Goal: Use online tool/utility: Use online tool/utility

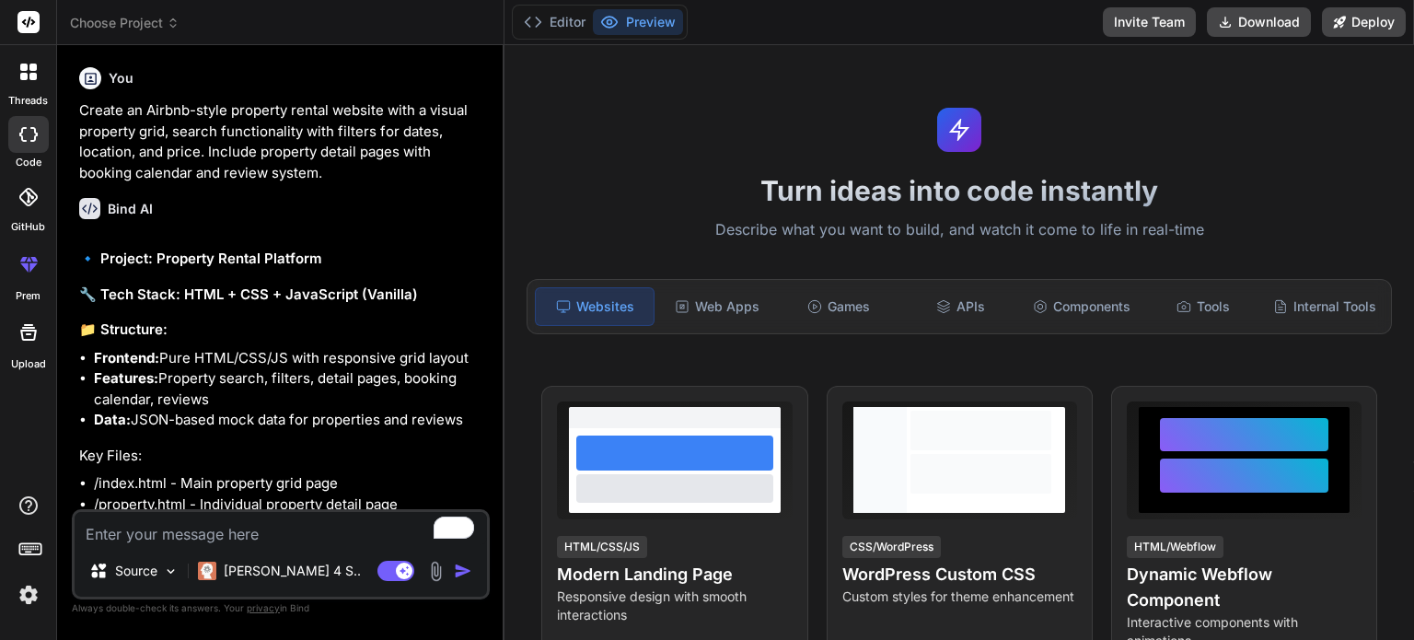
scroll to position [244, 0]
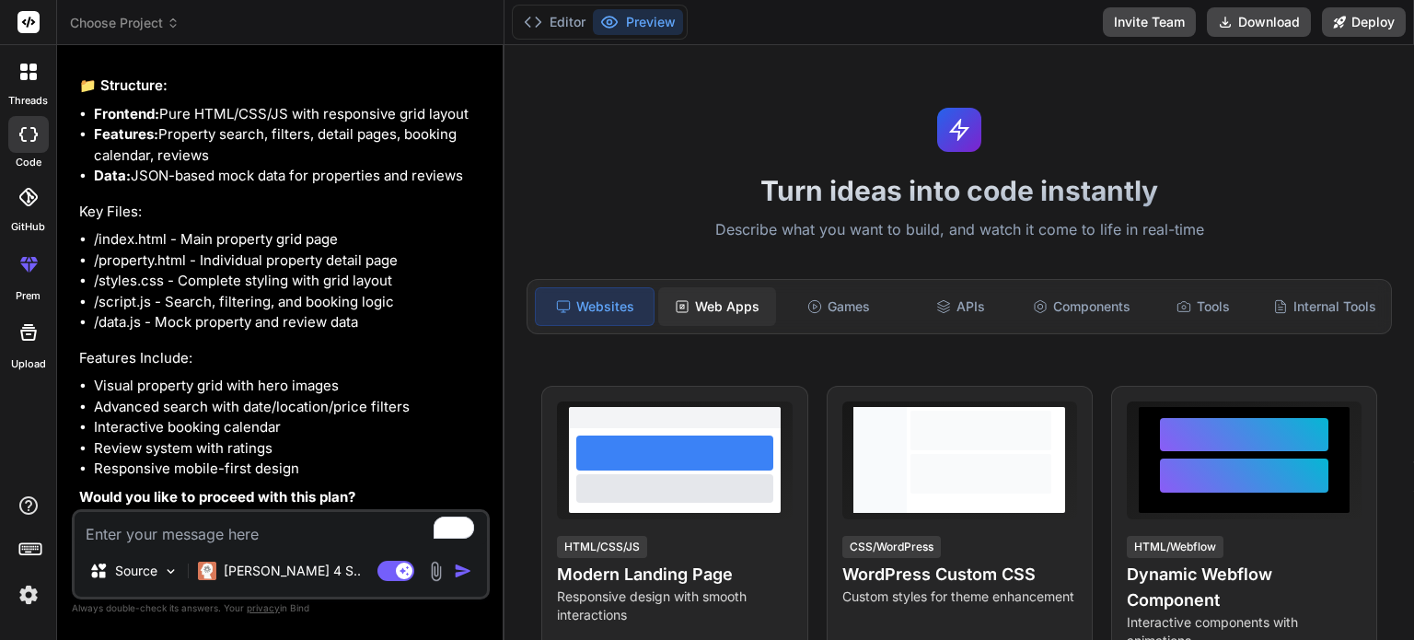
click at [704, 297] on div "Web Apps" at bounding box center [717, 306] width 118 height 39
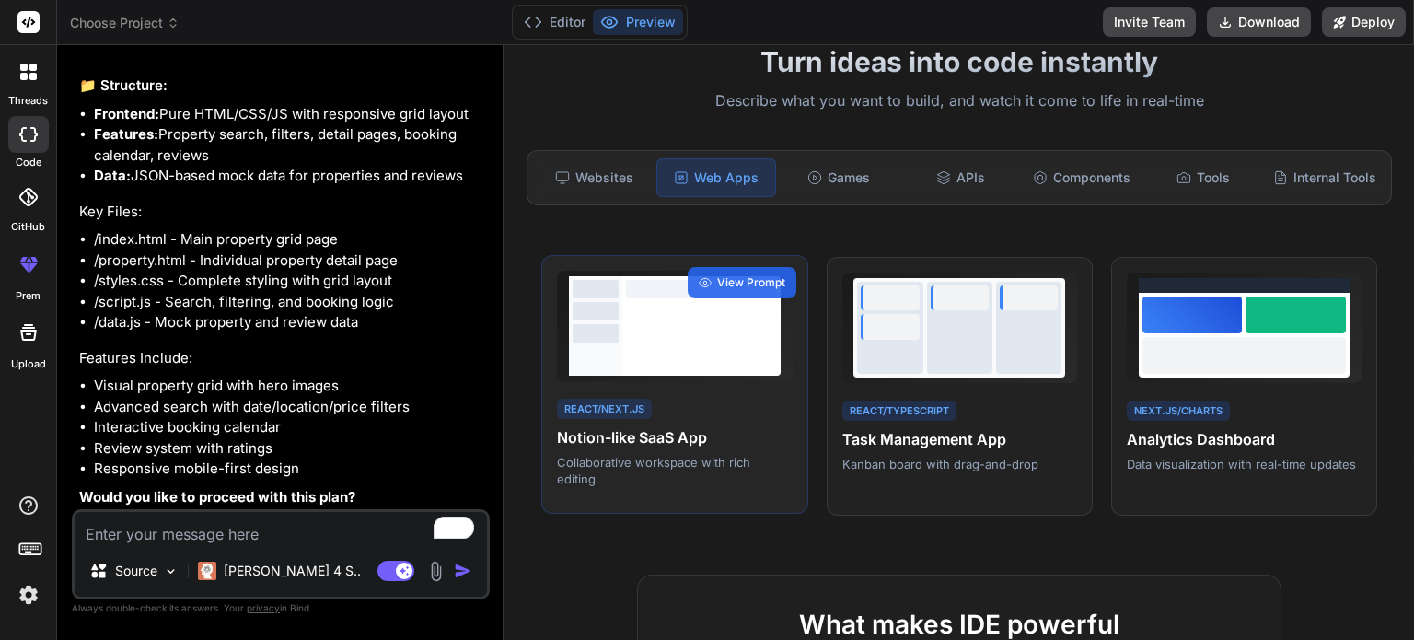
scroll to position [125, 0]
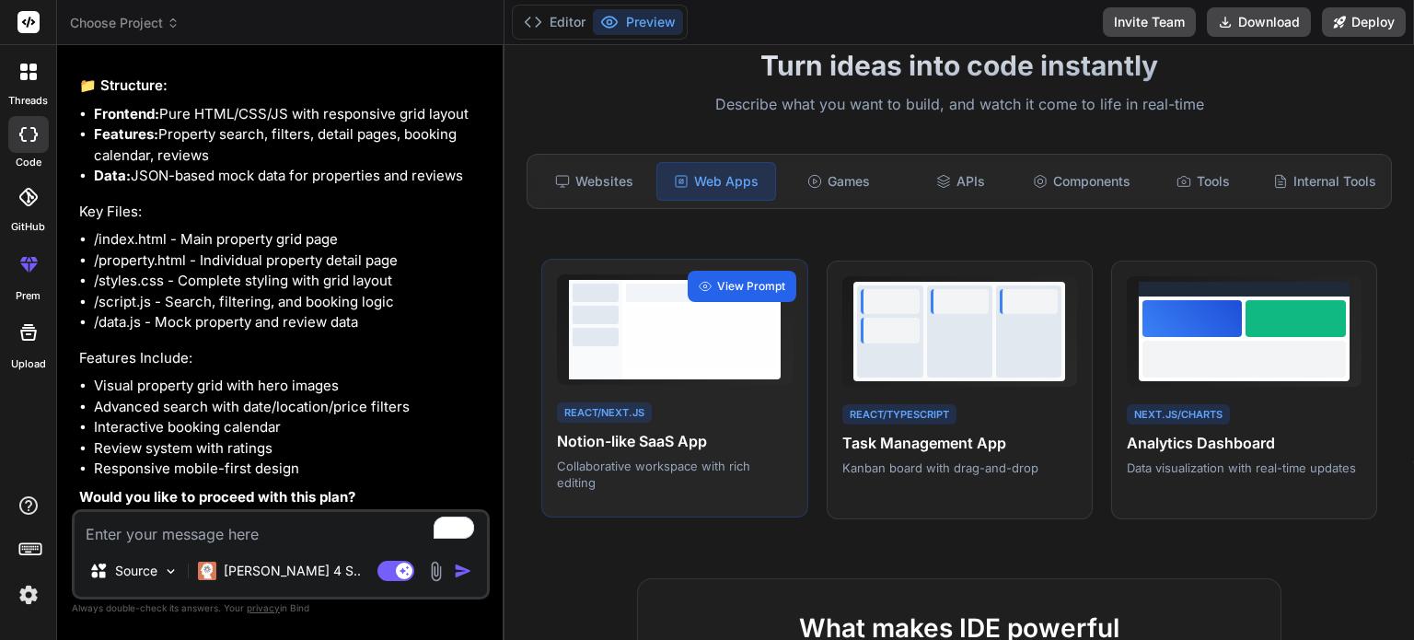
click at [756, 285] on span "View Prompt" at bounding box center [751, 286] width 68 height 17
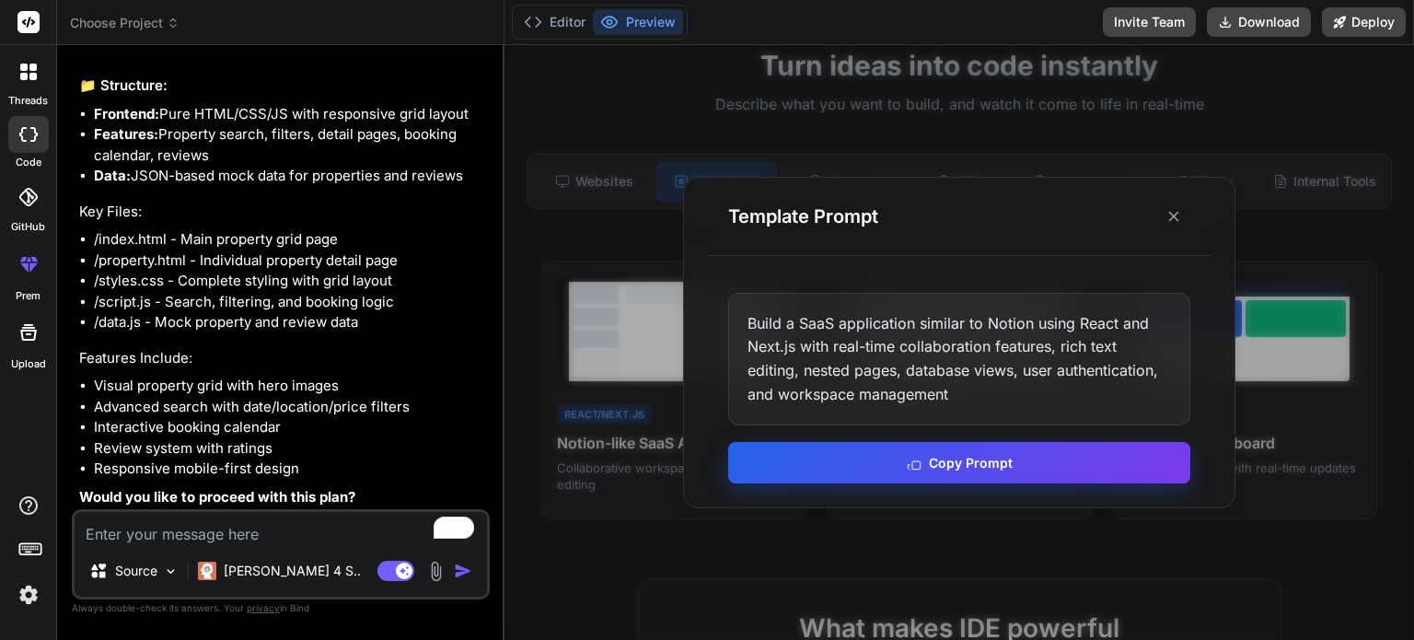
click at [902, 450] on button "Copy Prompt" at bounding box center [959, 462] width 462 height 41
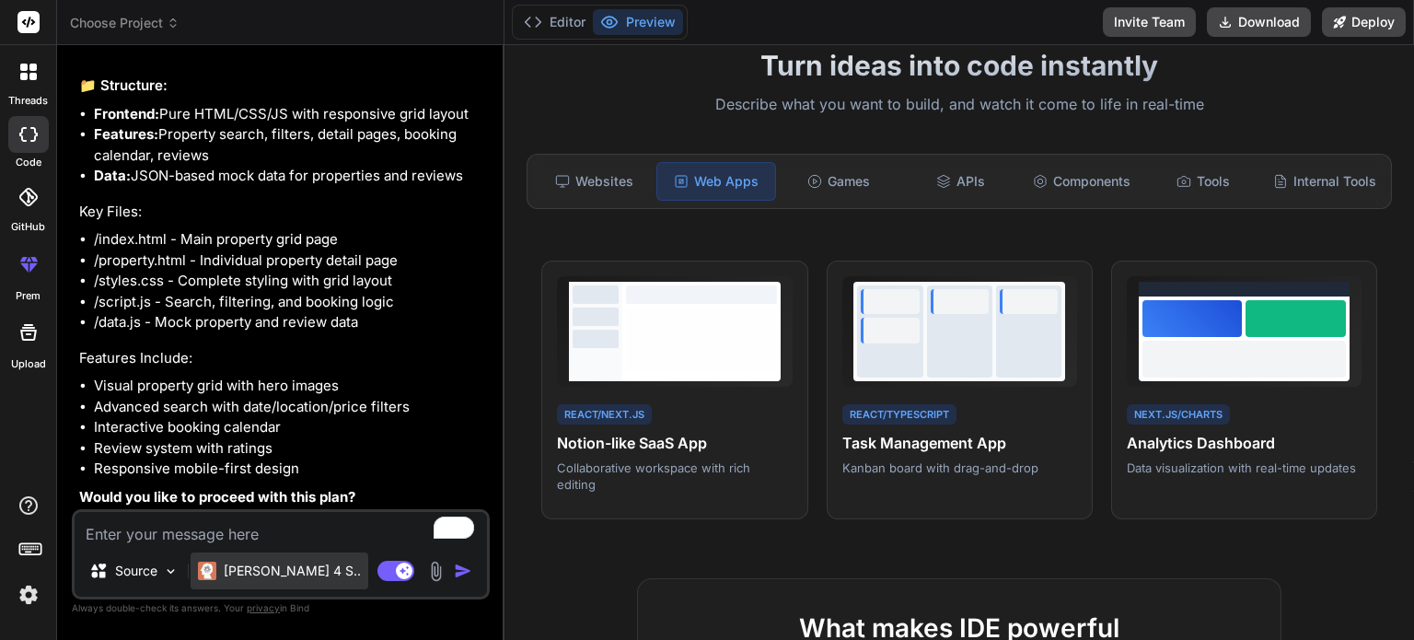
click at [230, 552] on div "[PERSON_NAME] 4 S.." at bounding box center [280, 570] width 178 height 37
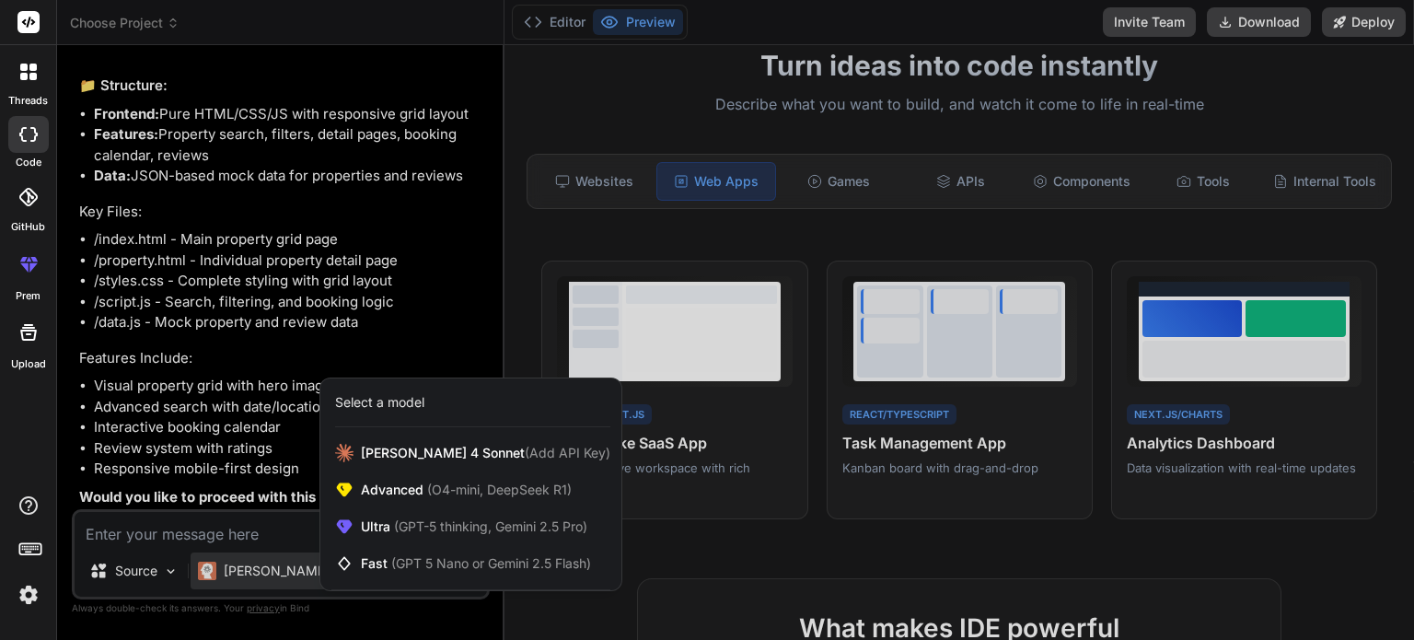
click at [201, 522] on div at bounding box center [707, 320] width 1414 height 640
type textarea "x"
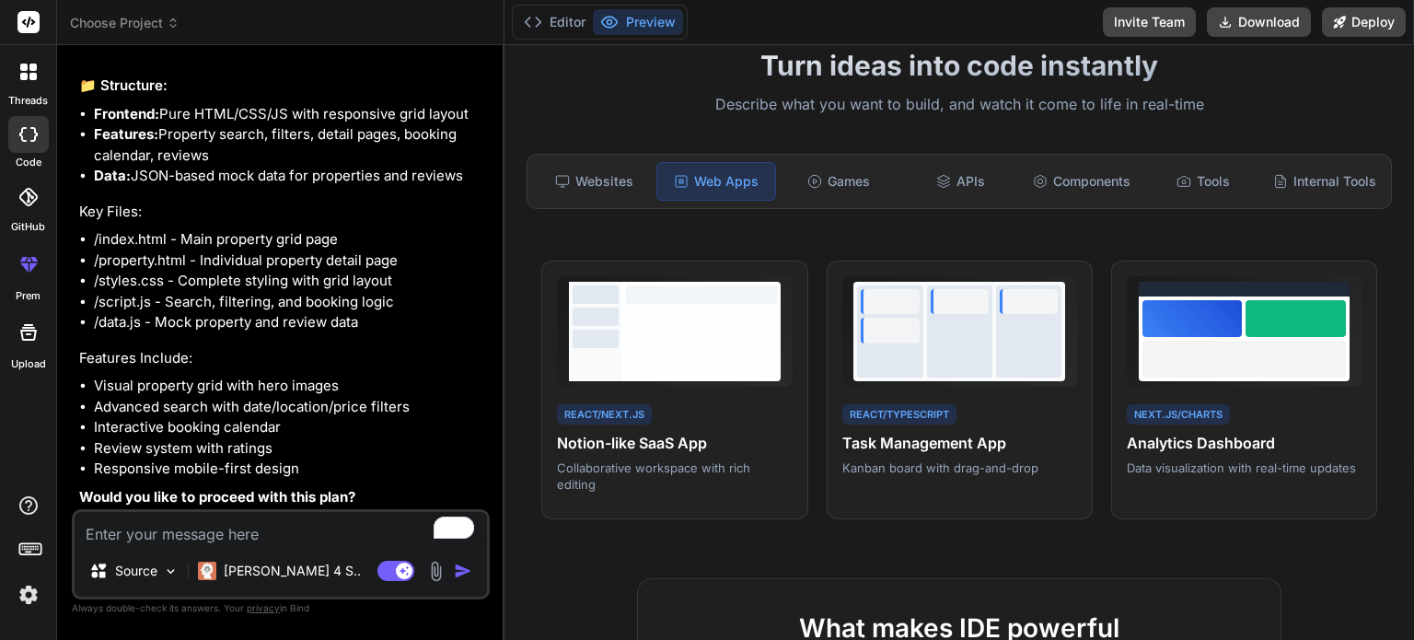
click at [158, 525] on textarea "To enrich screen reader interactions, please activate Accessibility in Grammarl…" at bounding box center [281, 528] width 412 height 33
type textarea "c"
type textarea "x"
type textarea "co"
type textarea "x"
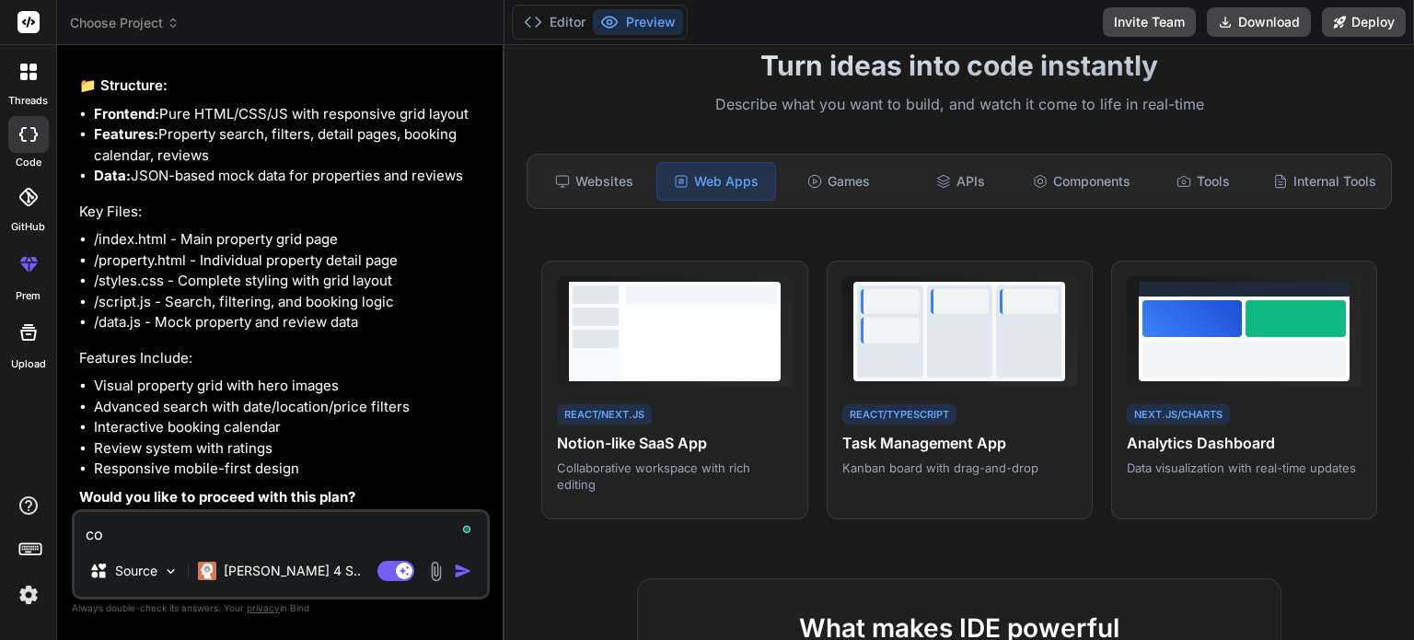
type textarea "con"
type textarea "x"
type textarea "cont"
type textarea "x"
type textarea "conti"
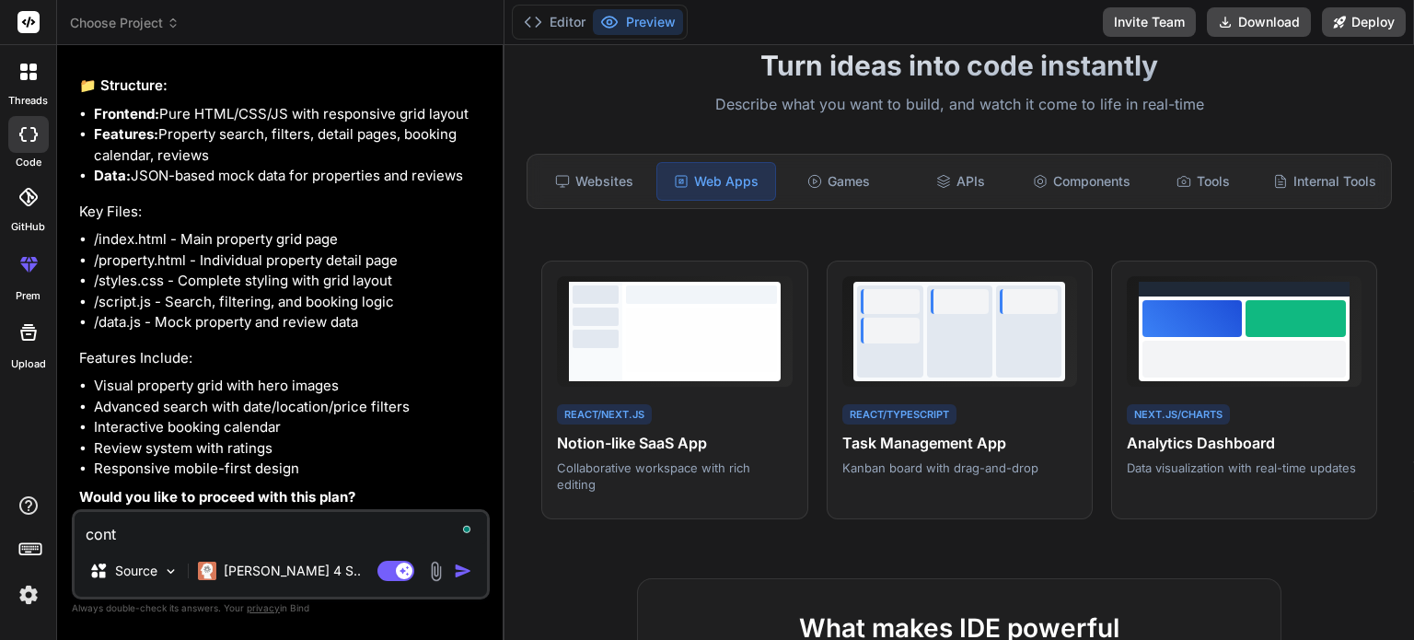
type textarea "x"
type textarea "contin"
type textarea "x"
type textarea "continu"
type textarea "x"
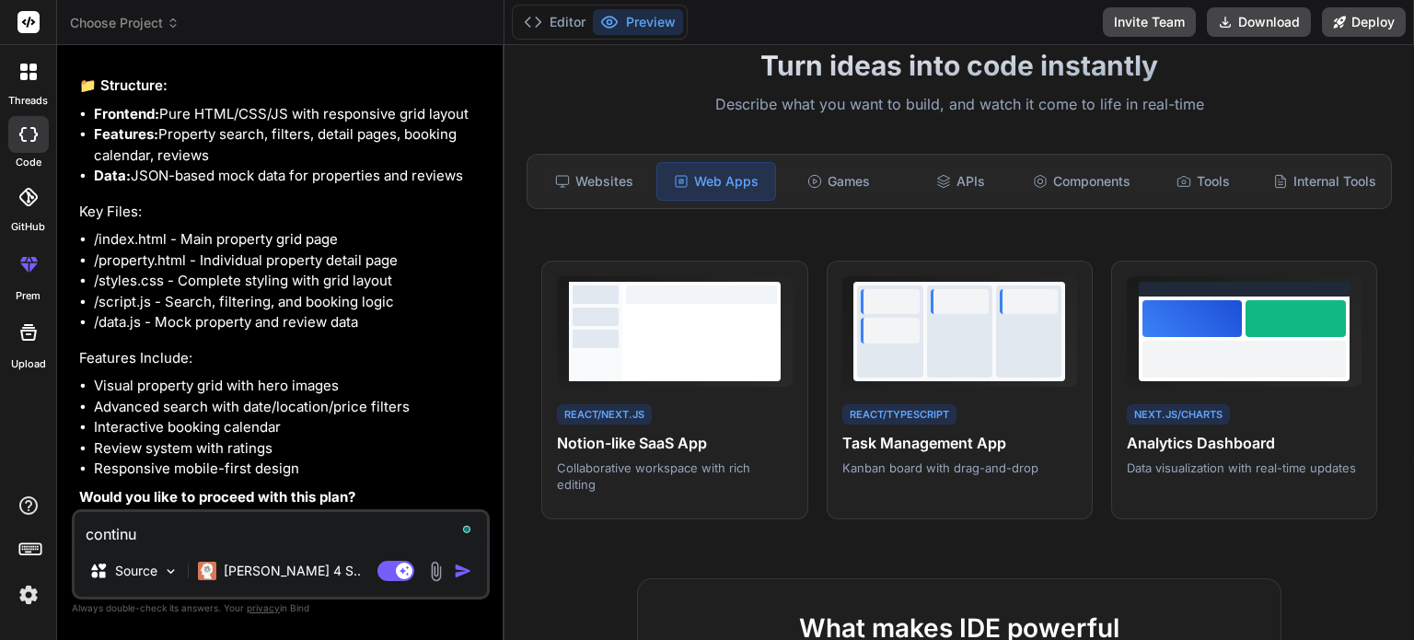
type textarea "continue"
type textarea "x"
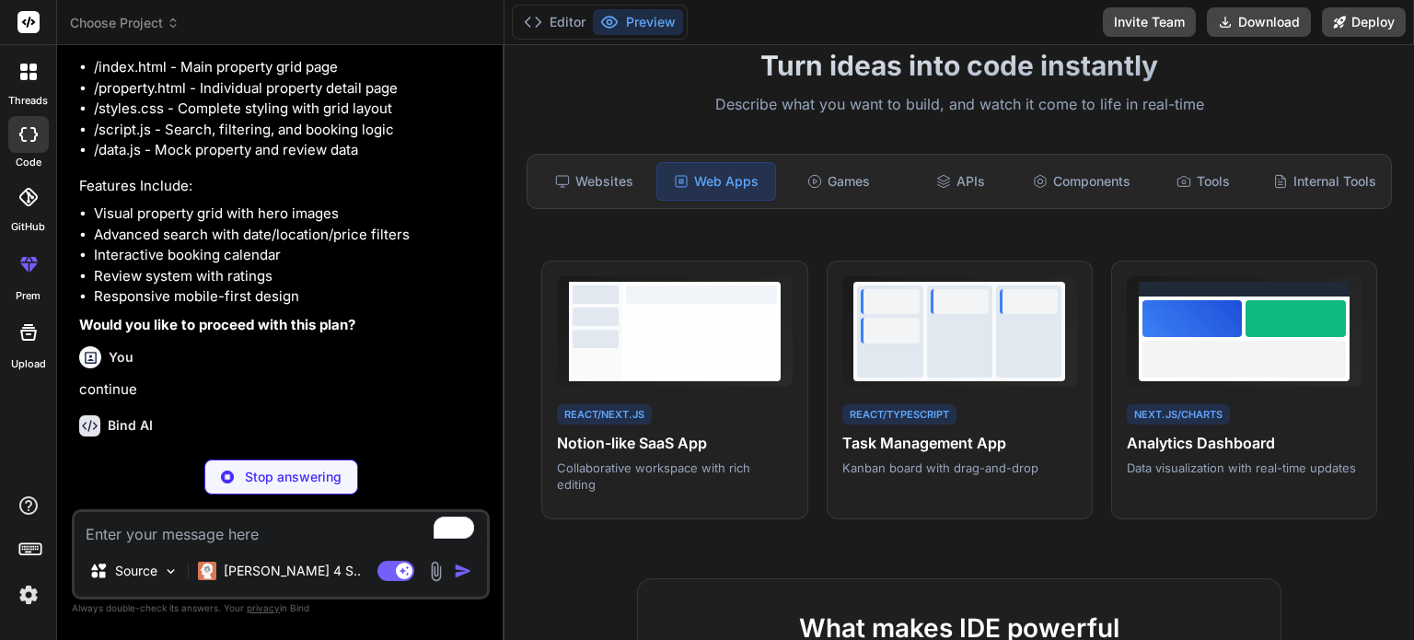
scroll to position [435, 0]
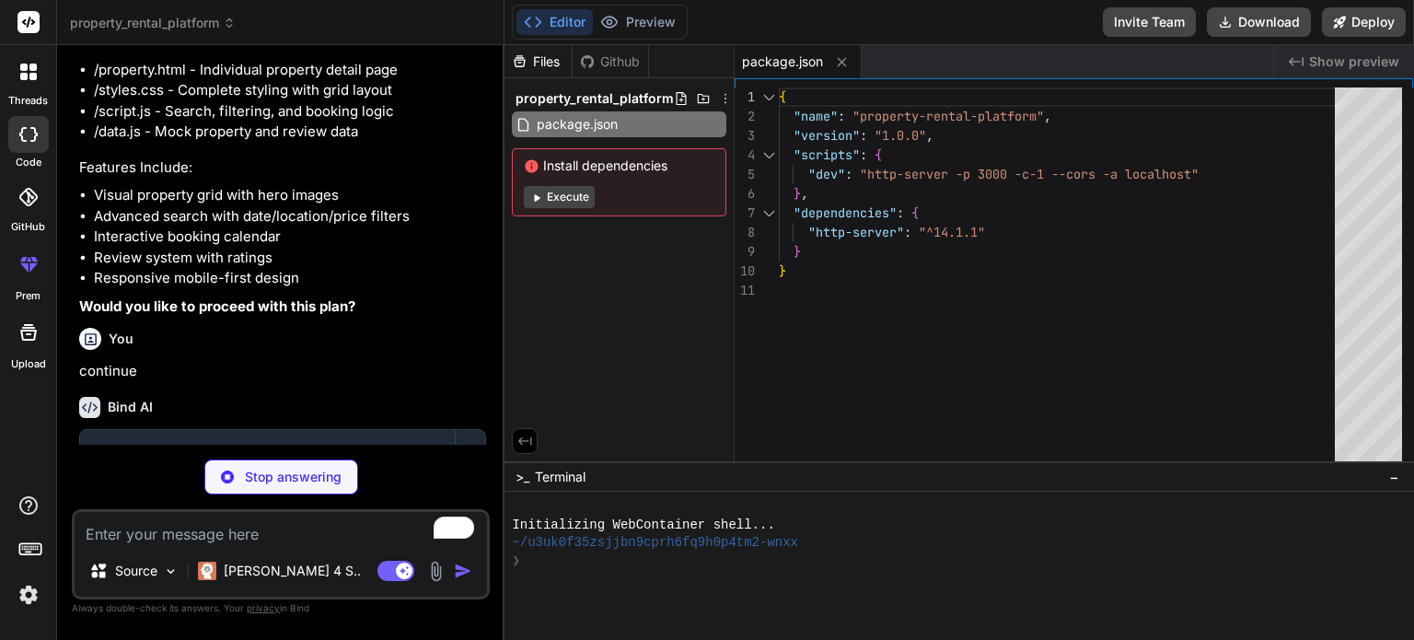
click at [568, 195] on button "Execute" at bounding box center [559, 197] width 71 height 22
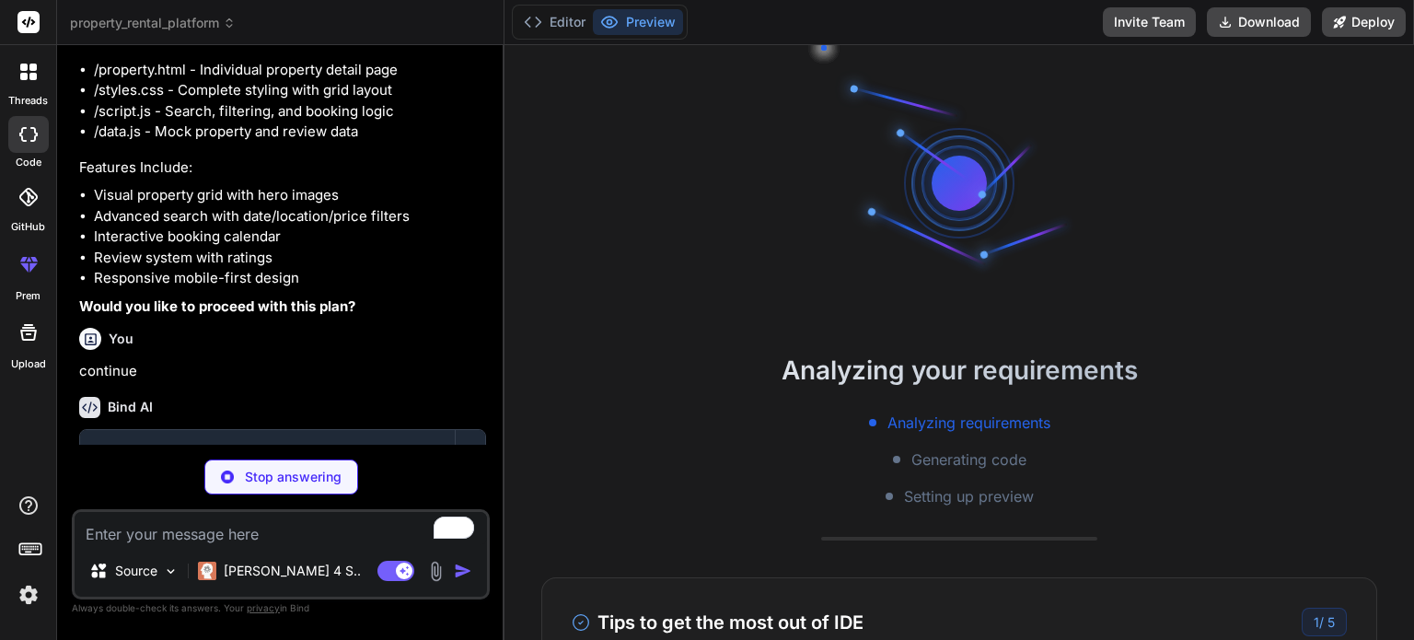
type textarea "x"
type textarea "<script src="data.js"></script> <script src="script.js"></script> </body> </htm…"
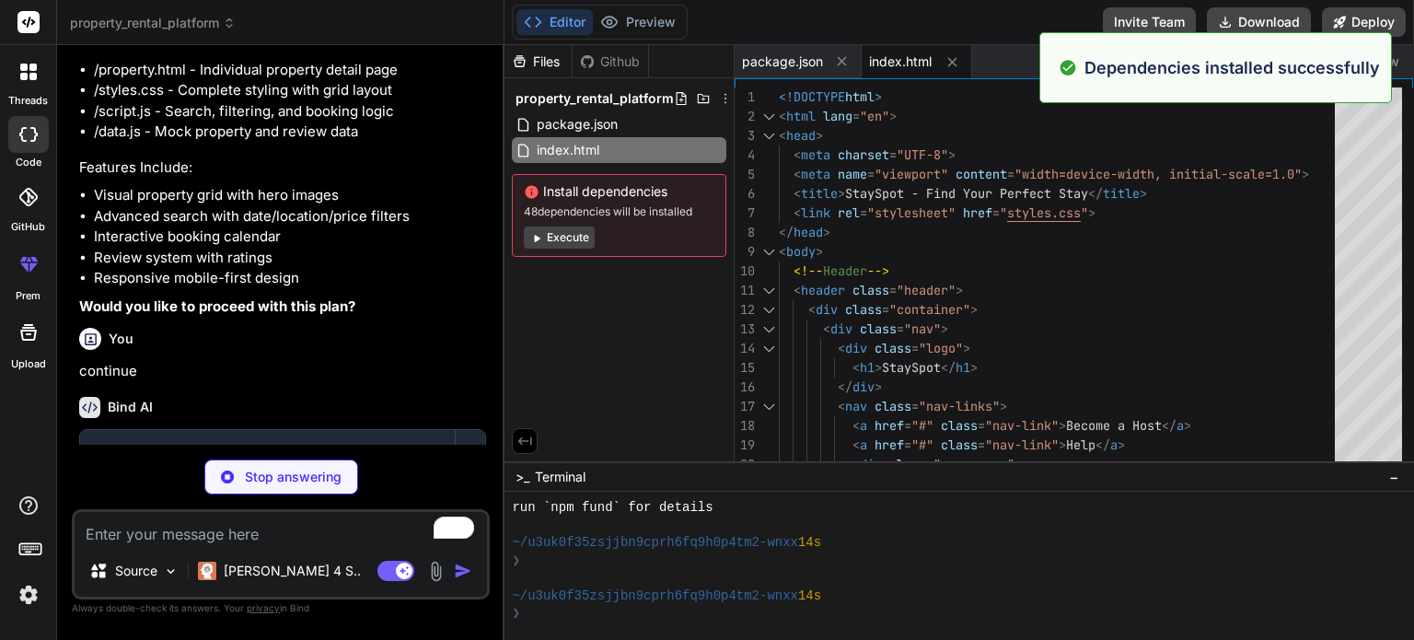
scroll to position [212, 0]
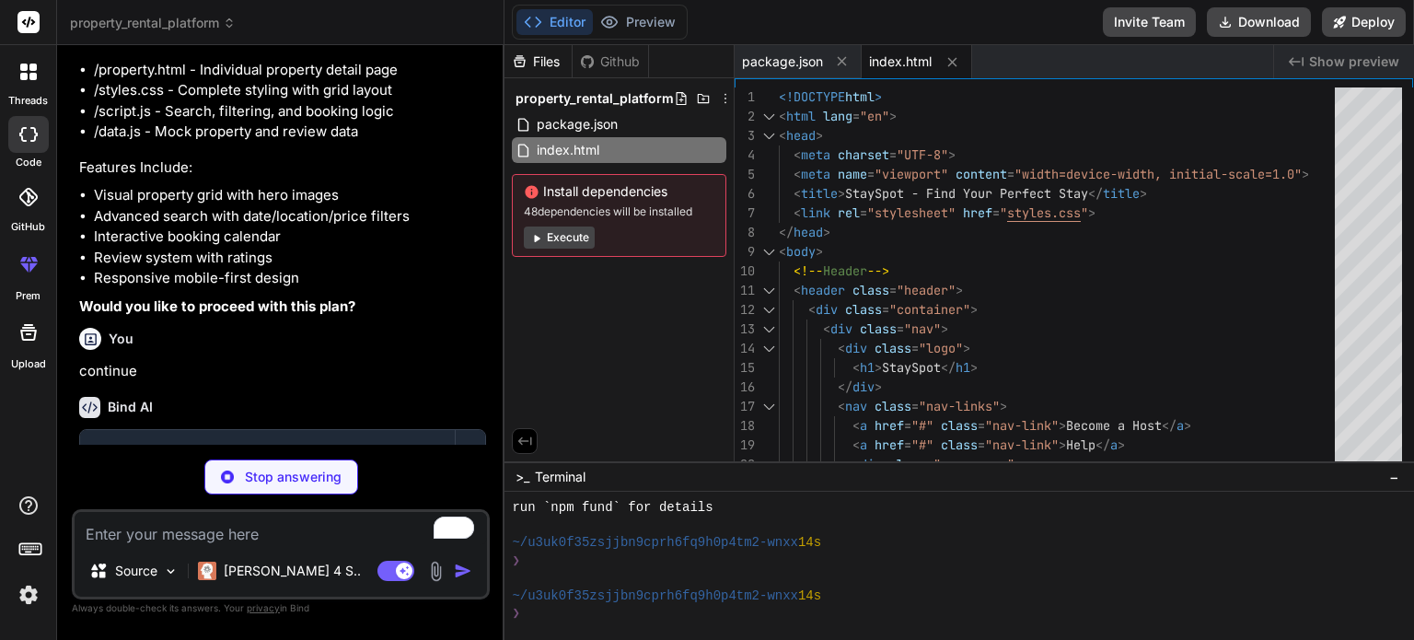
type textarea "x"
type textarea "</div> </footer> <script src="data.js"></script> <script src="property-detail.j…"
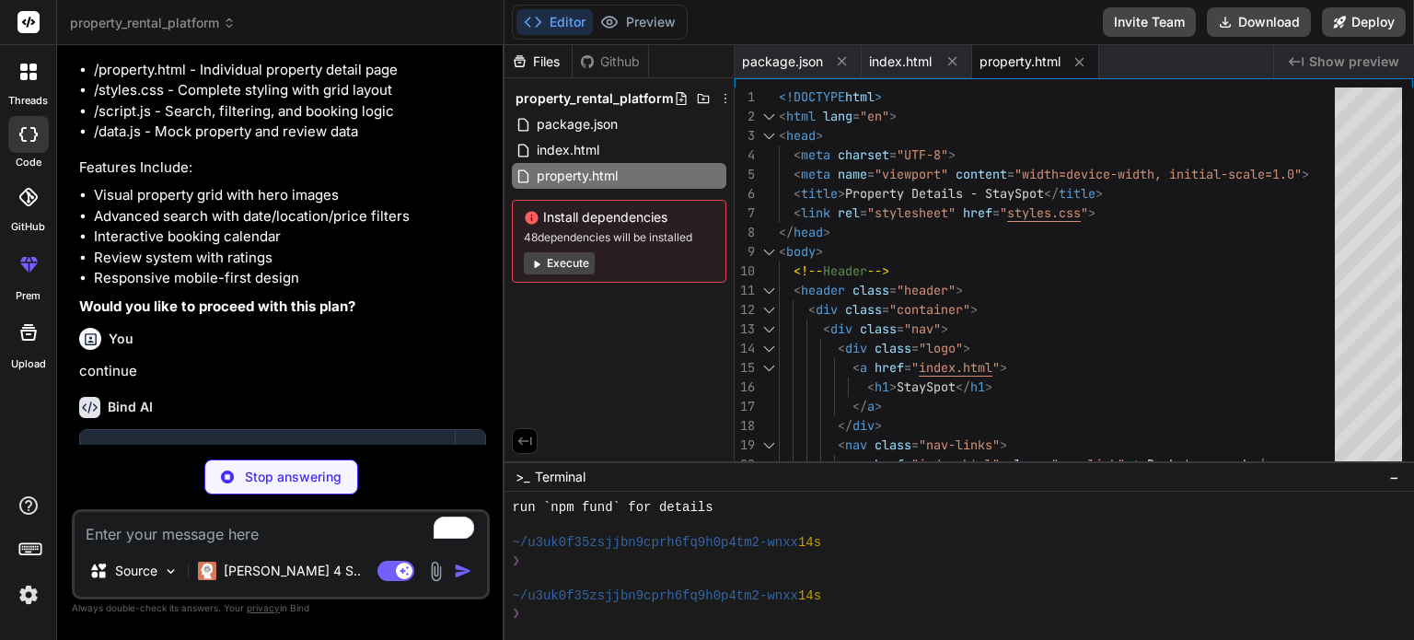
type textarea "x"
type textarea "gap: 1rem; } .filter-tabs { gap: 1rem; } }"
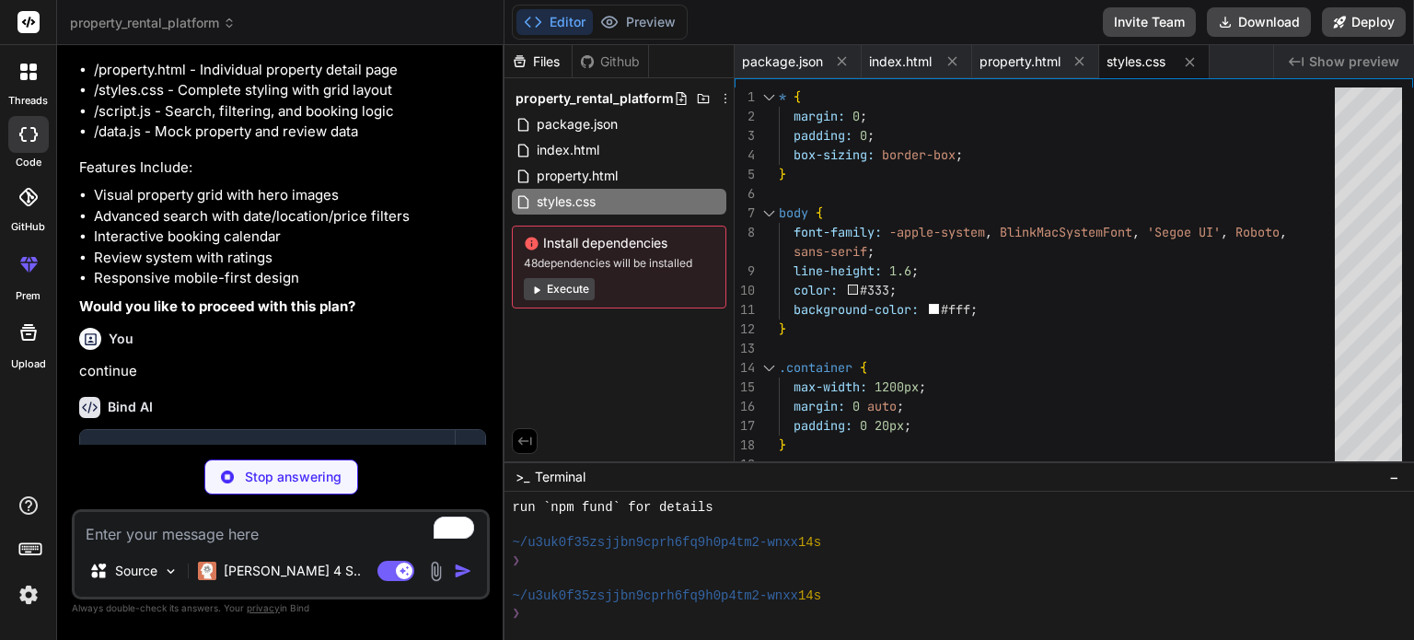
type textarea "x"
type textarea "reviewer: "[PERSON_NAME]", rating: 5, date: "[DATE]", comment: "Perfect lakefro…"
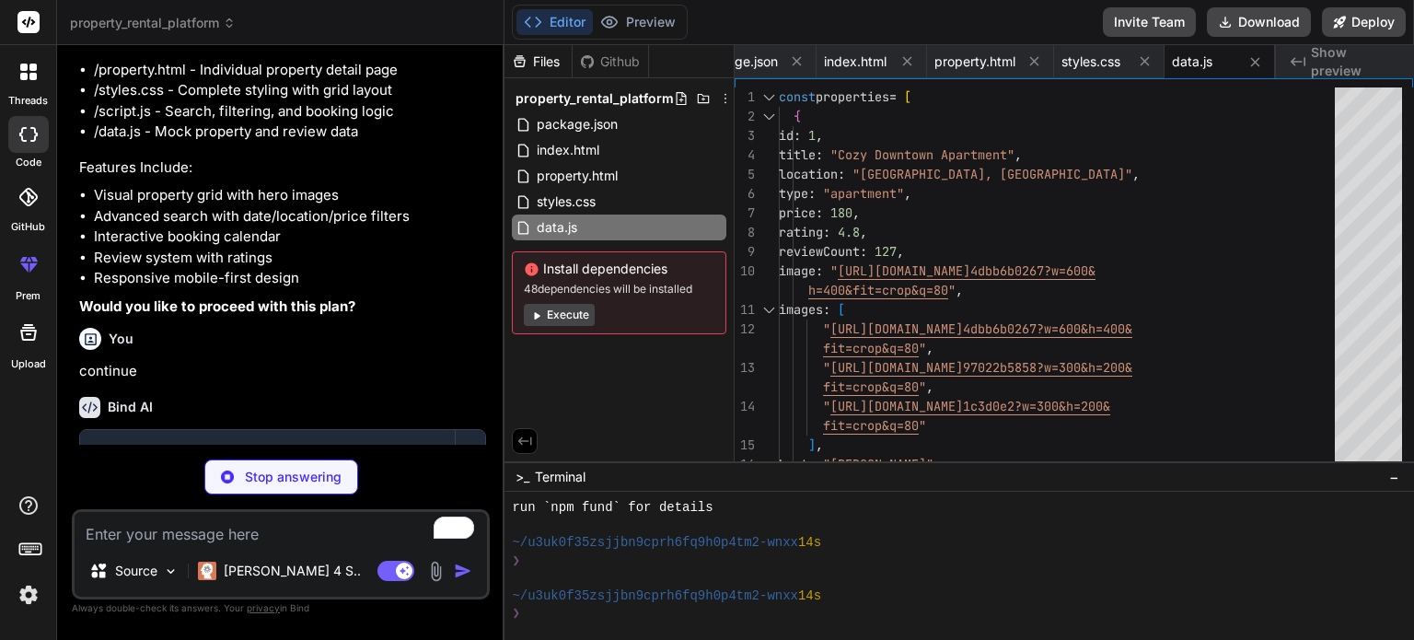
type textarea "x"
type textarea "} // Export for use in other files if (typeof module !== 'undefined' && module.…"
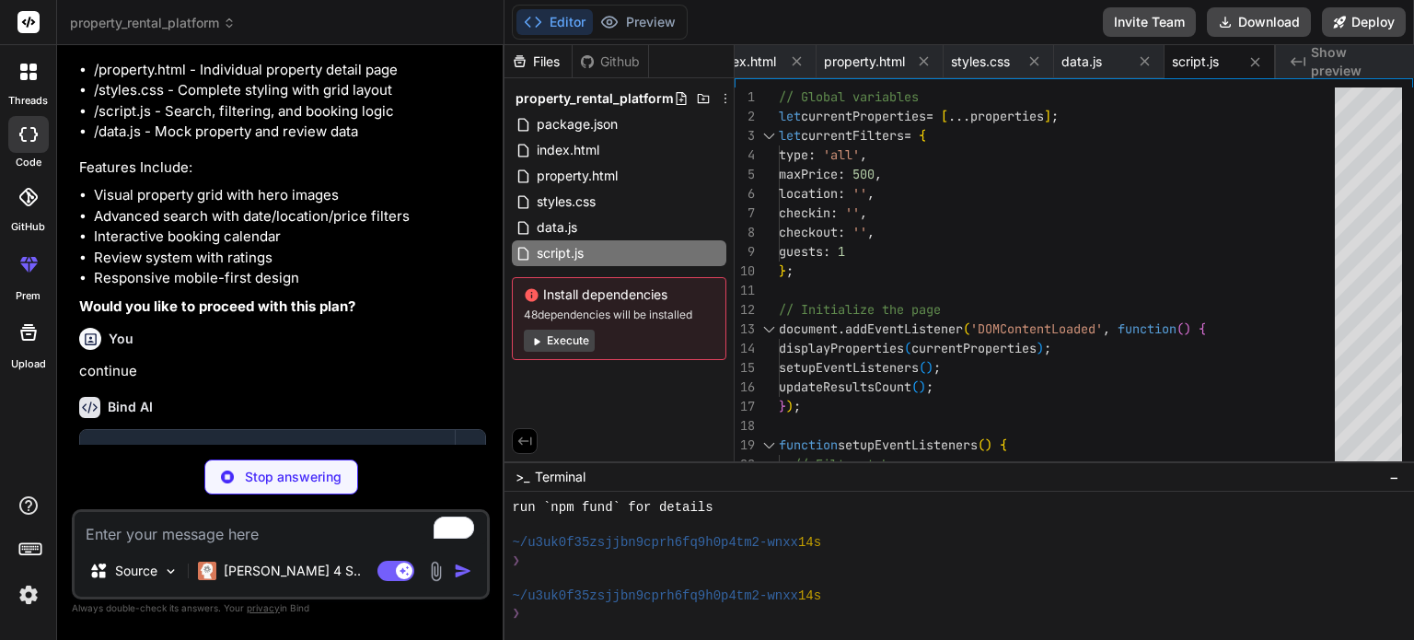
type textarea "x"
type textarea "// Utility function (duplicated from script.js for independence) function getPr…"
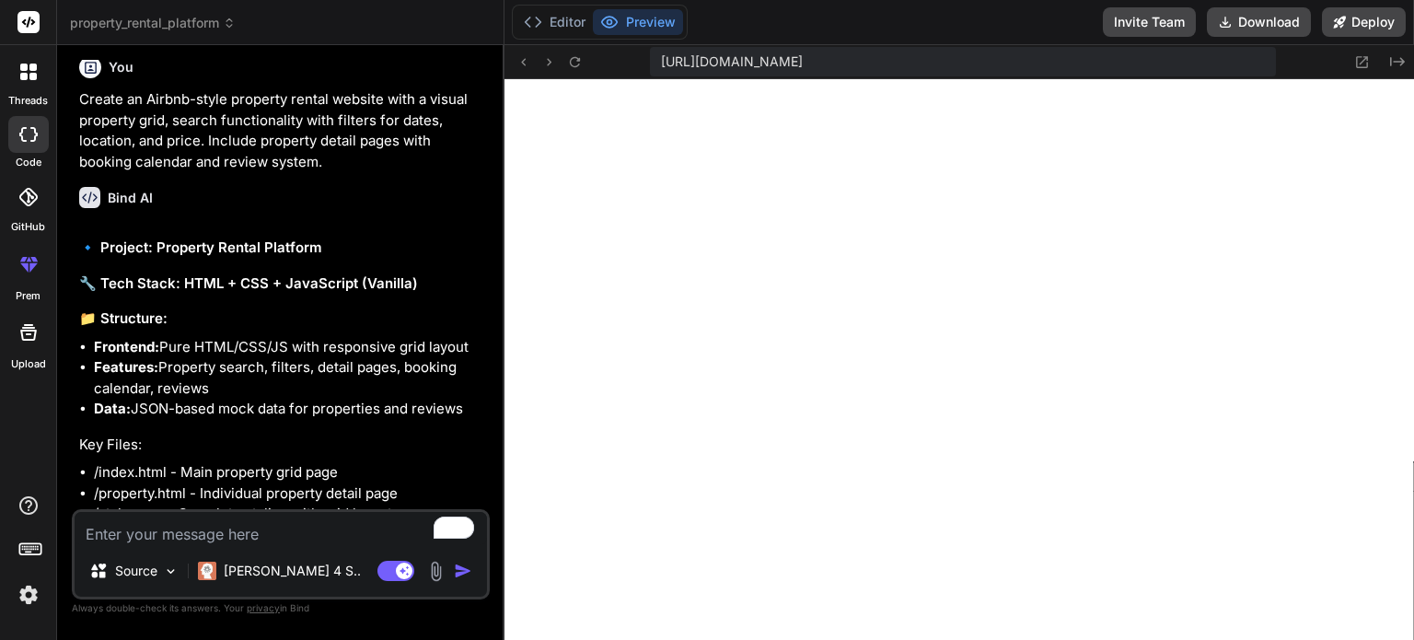
scroll to position [0, 0]
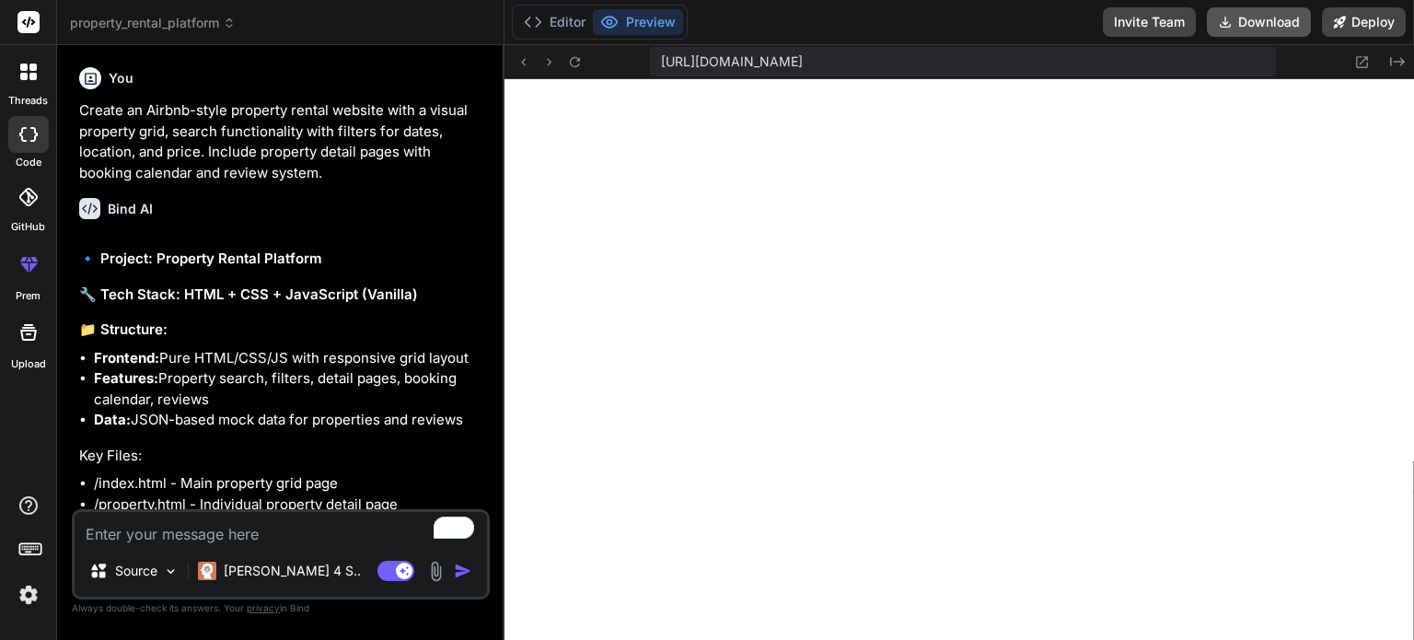
click at [1243, 19] on button "Download" at bounding box center [1259, 21] width 104 height 29
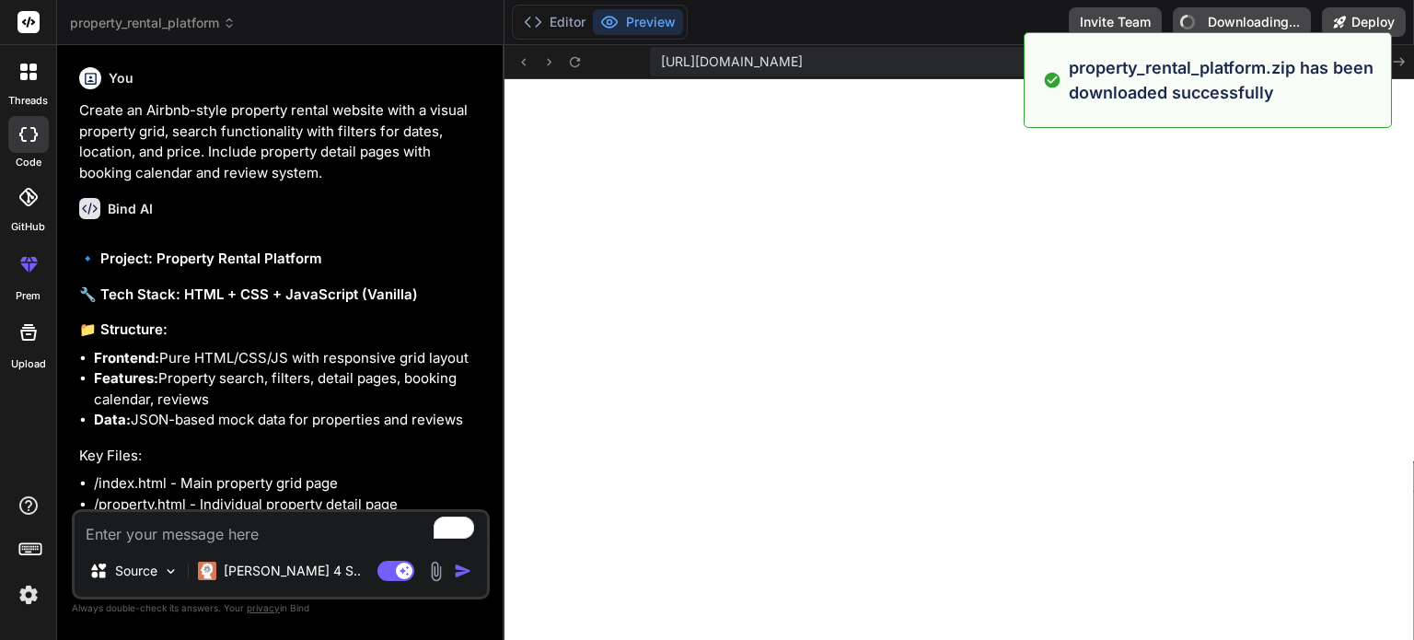
type textarea "x"
